Goal: Transaction & Acquisition: Purchase product/service

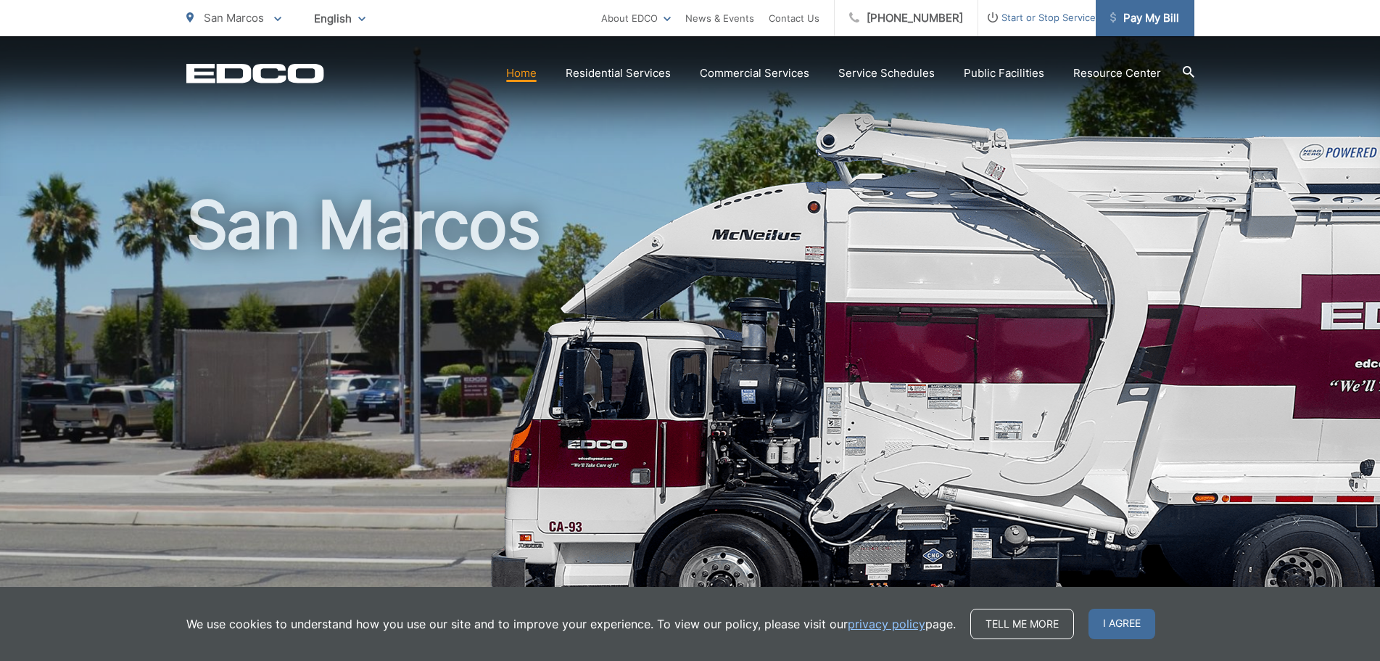
click at [1163, 17] on span "Pay My Bill" at bounding box center [1144, 17] width 69 height 17
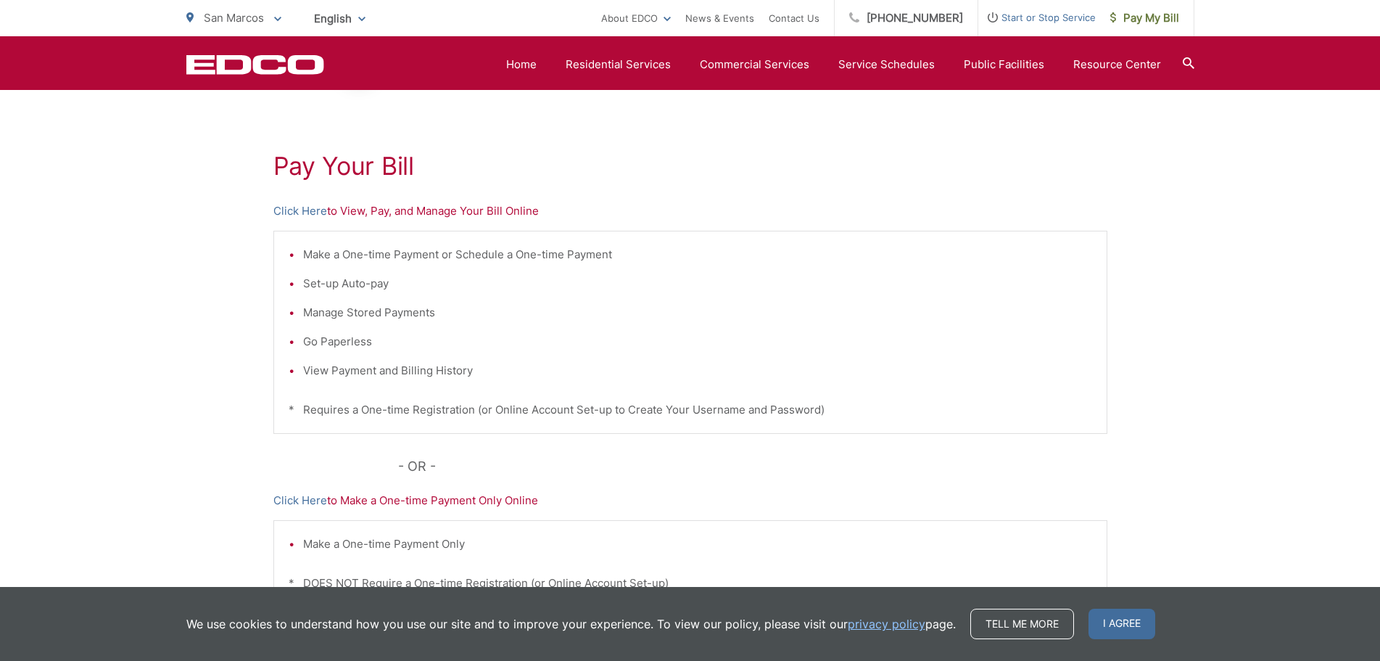
scroll to position [298, 0]
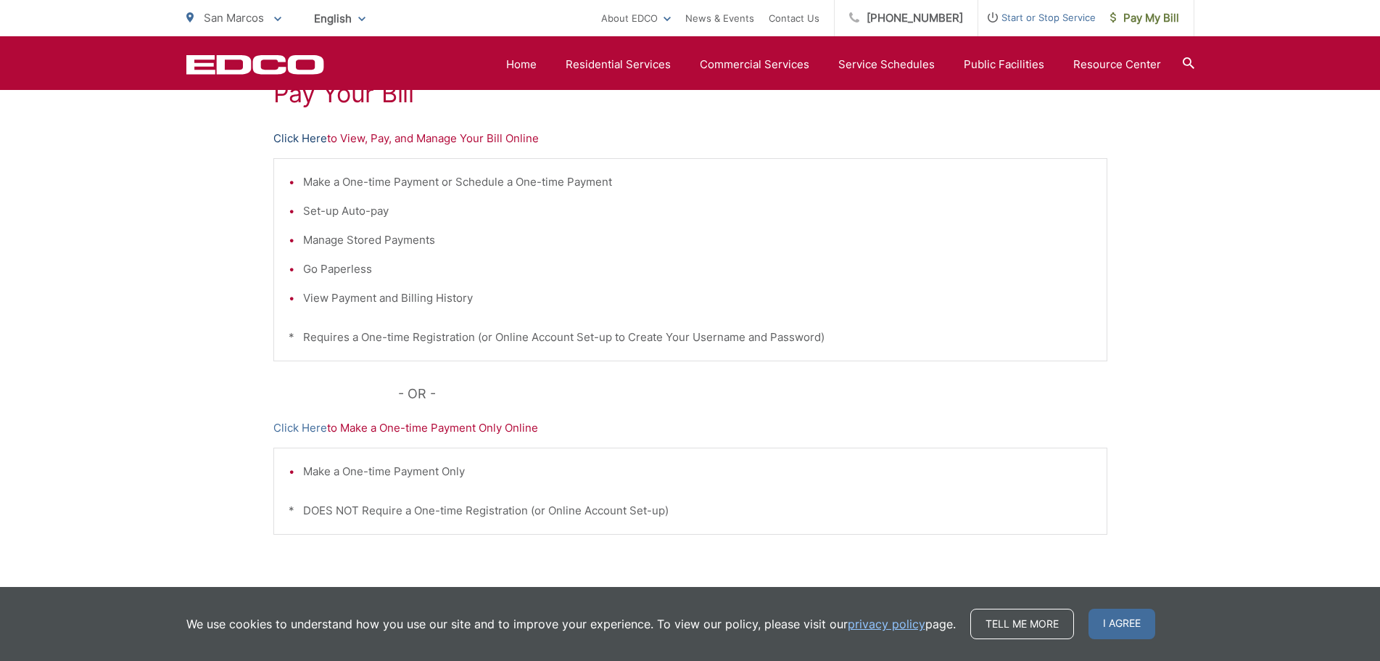
click at [312, 136] on link "Click Here" at bounding box center [300, 138] width 54 height 17
